Goal: Information Seeking & Learning: Find specific fact

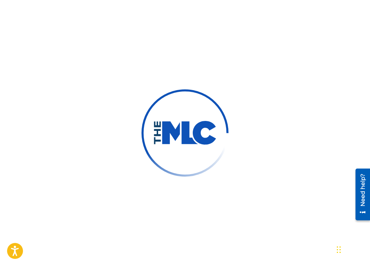
click at [199, 49] on div at bounding box center [185, 133] width 370 height 266
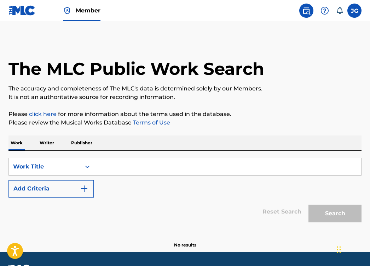
click at [120, 188] on div "SearchWithCriteria2e7433c5-73a9-41b9-8120-4f52a2f5991b Work Title Add Criteria" at bounding box center [184, 178] width 353 height 40
click at [126, 174] on input "Search Form" at bounding box center [227, 166] width 267 height 17
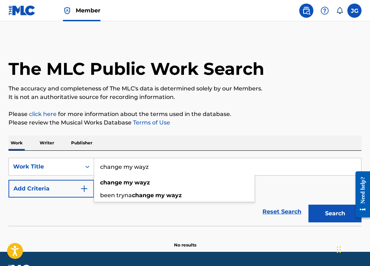
type input "change my wayz"
click at [335, 213] on button "Search" at bounding box center [335, 213] width 53 height 18
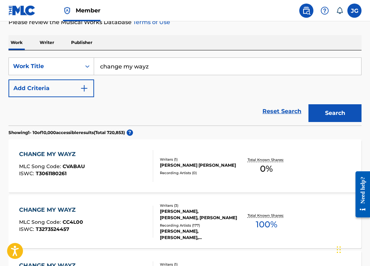
scroll to position [124, 0]
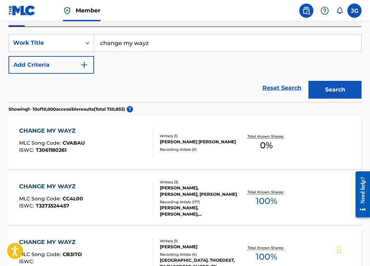
click at [106, 212] on div "CHANGE MY WAYZ MLC Song Code : CC4L00 ISWC : T3273524457" at bounding box center [86, 198] width 134 height 32
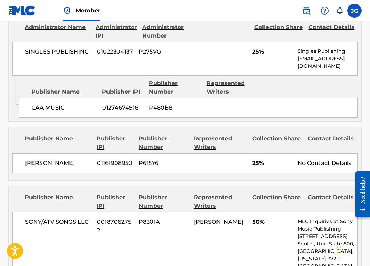
scroll to position [422, 0]
